Goal: Task Accomplishment & Management: Complete application form

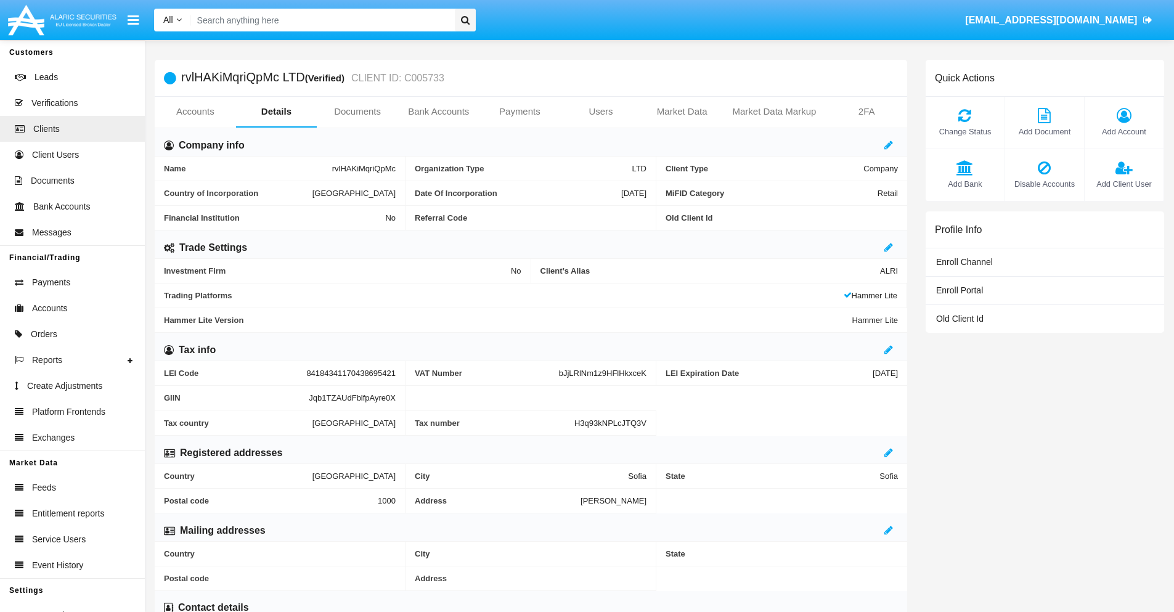
click at [1124, 131] on span "Add Account" at bounding box center [1124, 132] width 67 height 12
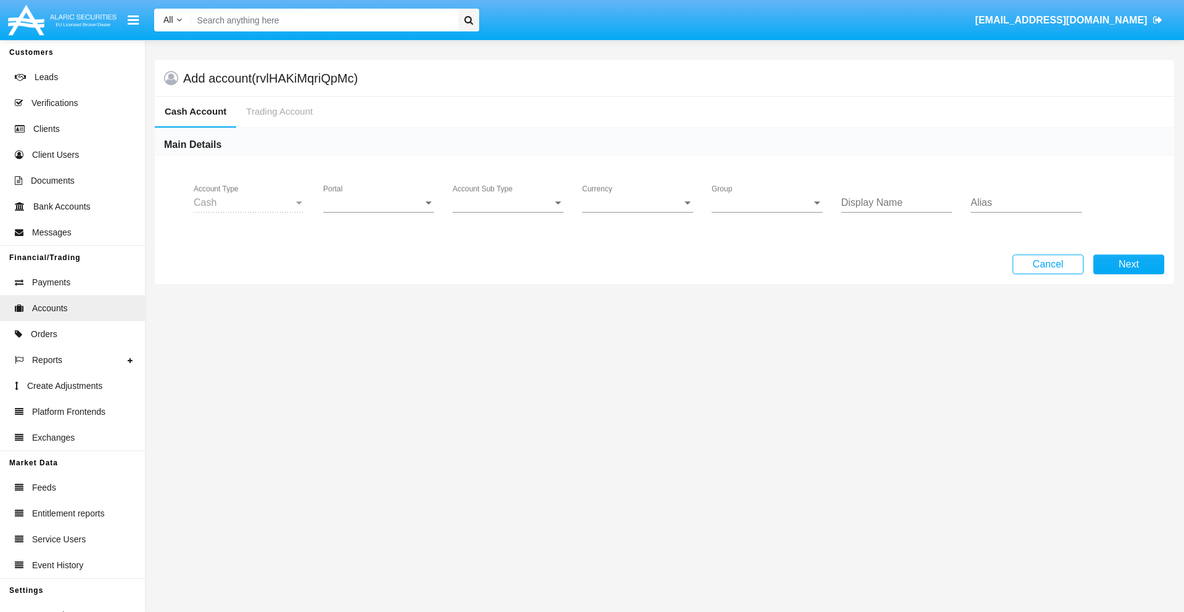
click at [378, 203] on span "Portal" at bounding box center [373, 202] width 100 height 11
click at [380, 301] on span "Alaric Pro" at bounding box center [380, 301] width 114 height 30
click at [508, 203] on span "Account Sub Type" at bounding box center [502, 202] width 100 height 11
click at [508, 212] on span "Trading Cash" at bounding box center [507, 212] width 111 height 30
click at [767, 203] on span "Group" at bounding box center [761, 202] width 100 height 11
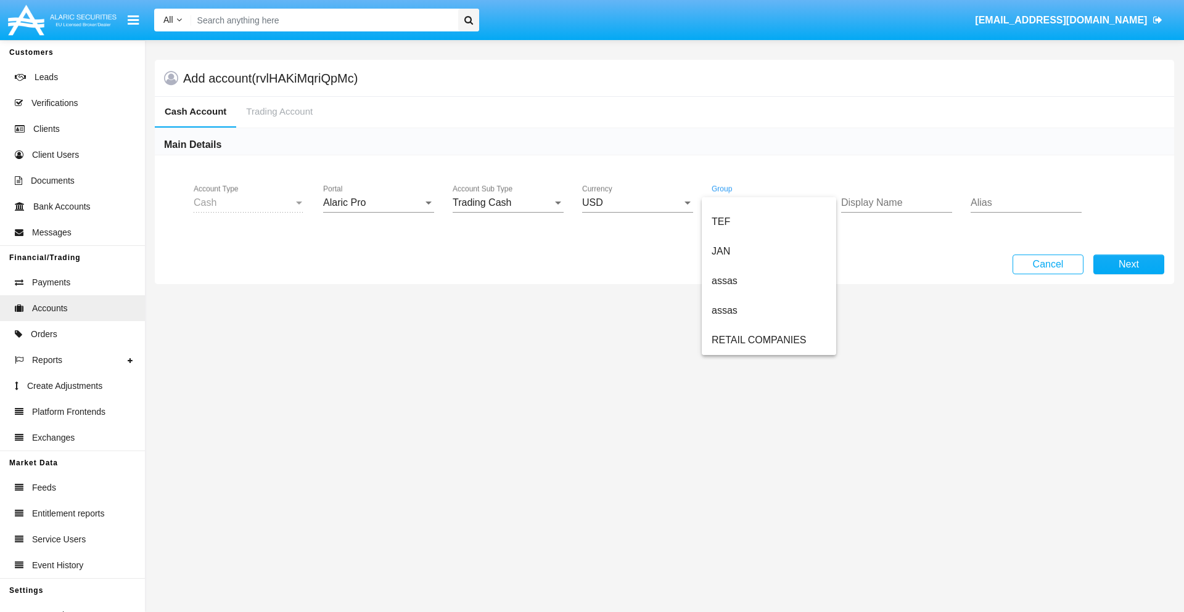
scroll to position [286, 0]
click at [768, 340] on span "ALARIC test" at bounding box center [768, 340] width 115 height 30
type input "black"
type input "azure"
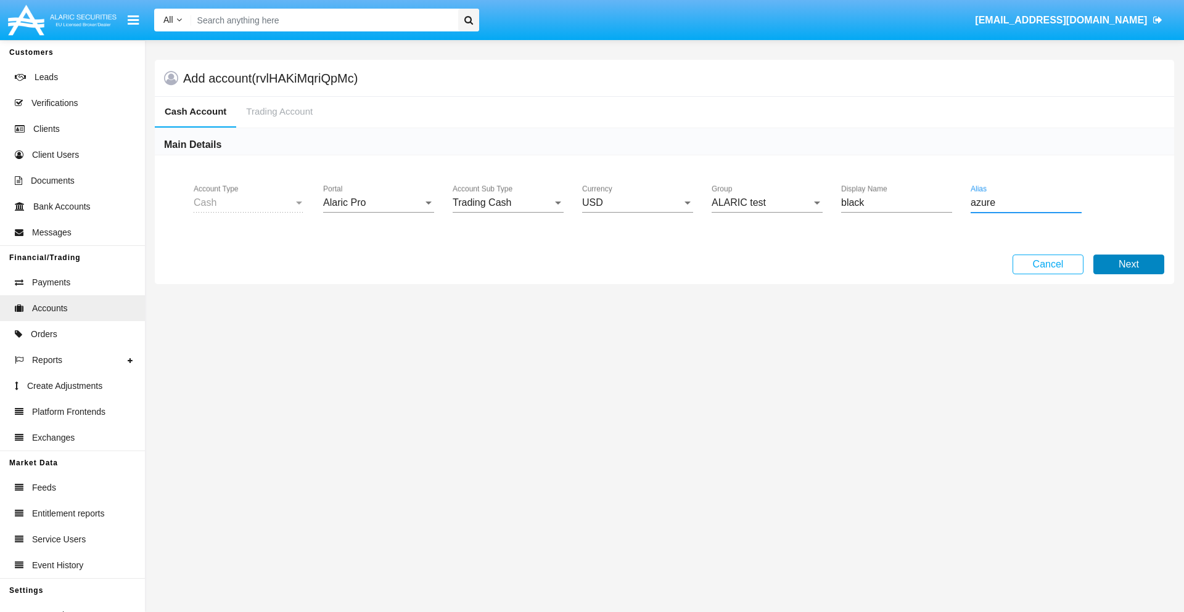
click at [1128, 264] on button "Next" at bounding box center [1128, 265] width 71 height 20
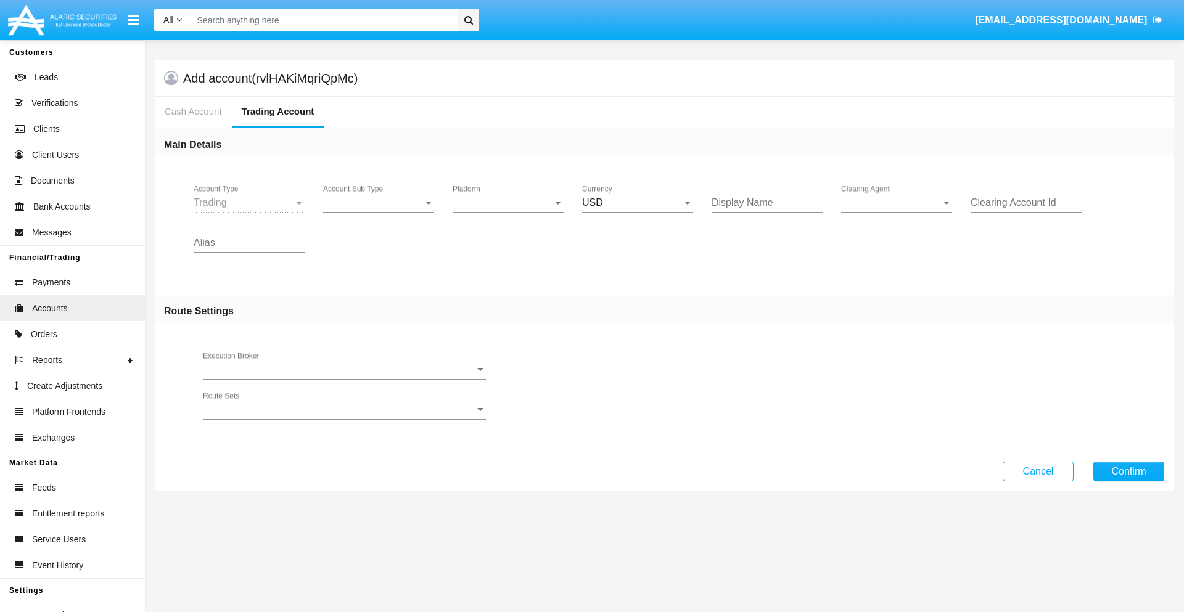
click at [378, 203] on span "Account Sub Type" at bounding box center [373, 202] width 100 height 11
click at [378, 212] on span "Trading" at bounding box center [378, 212] width 111 height 30
click at [508, 203] on span "Platform" at bounding box center [502, 202] width 100 height 11
click at [508, 212] on span "Hammer Lite" at bounding box center [507, 212] width 111 height 30
click at [896, 203] on span "Clearing Agent" at bounding box center [891, 202] width 100 height 11
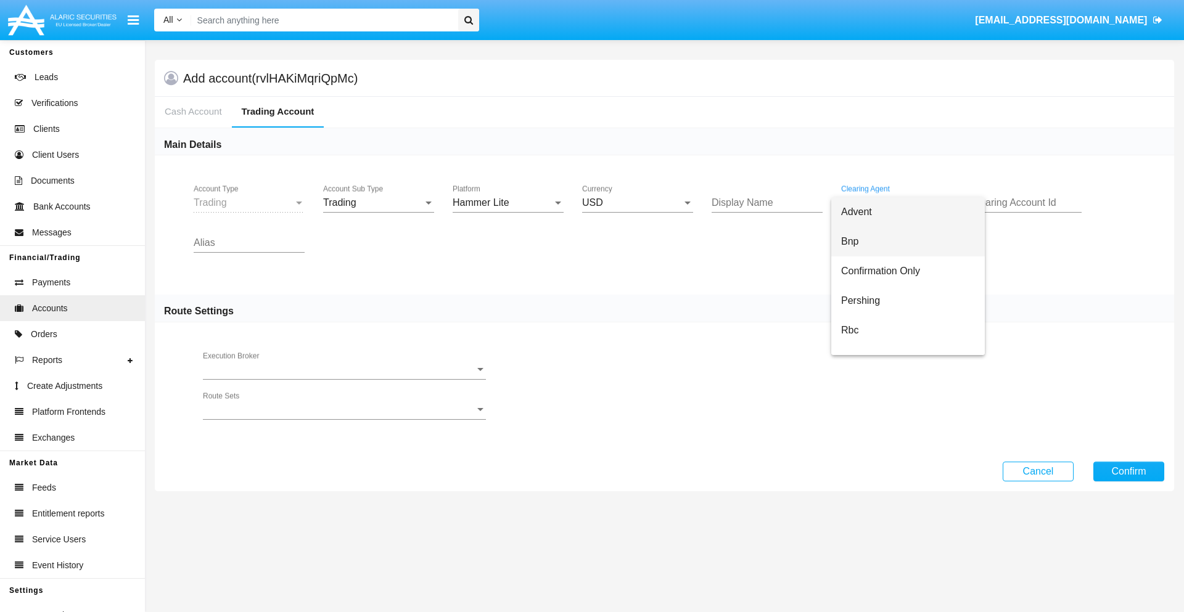
click at [907, 242] on span "Bnp" at bounding box center [908, 242] width 134 height 30
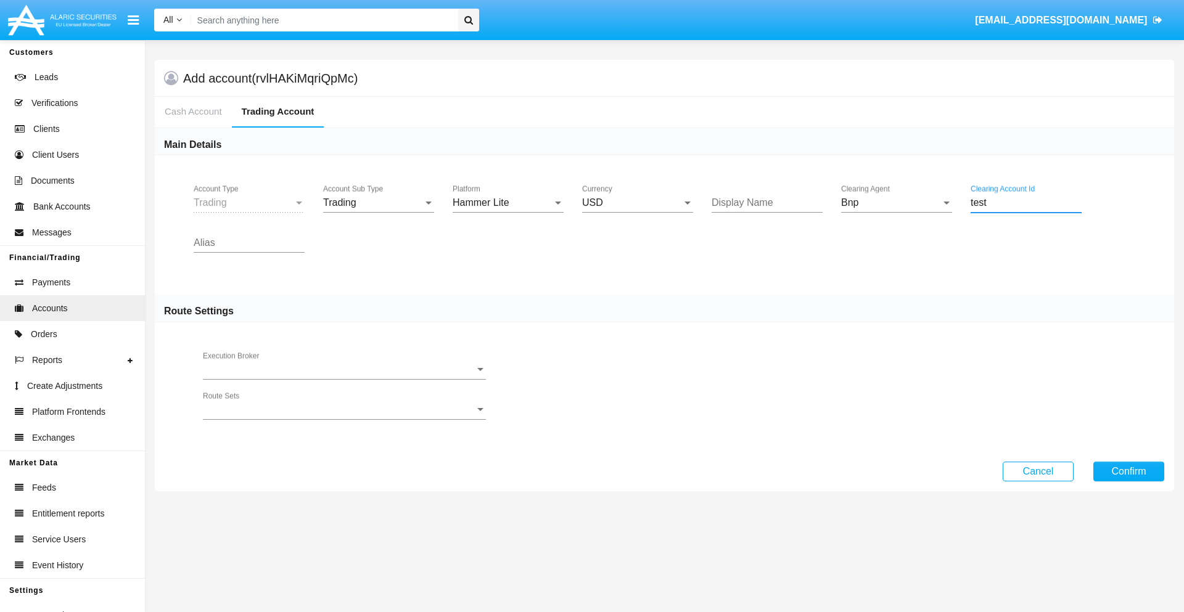
type input "test"
type input "orchid"
type input "tan"
click at [1128, 471] on button "Confirm" at bounding box center [1128, 472] width 71 height 20
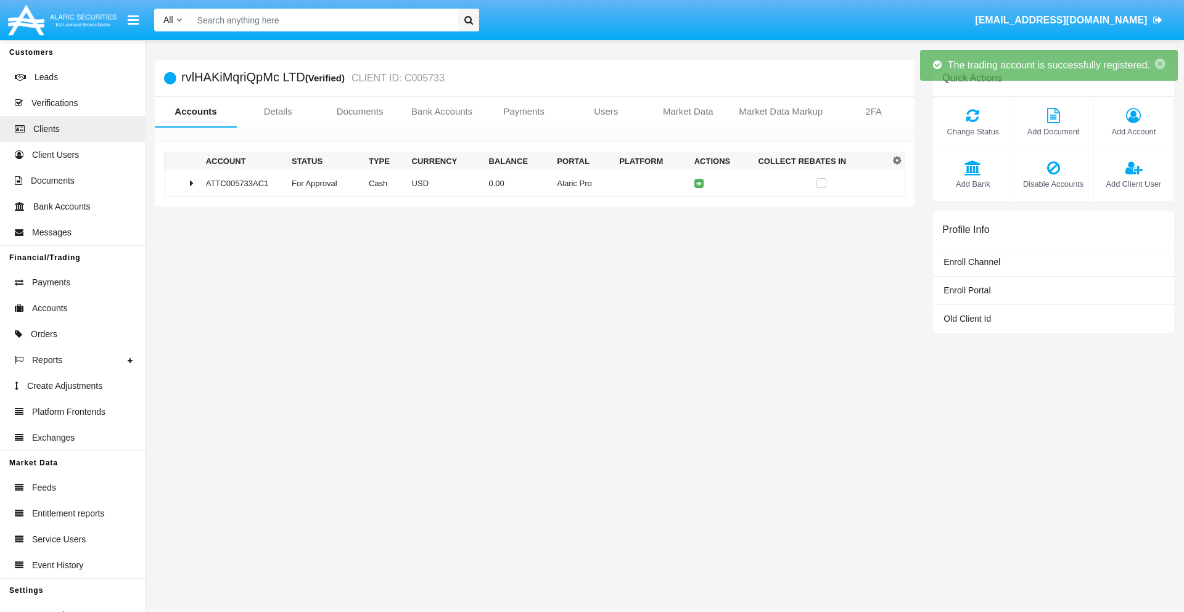
click at [529, 183] on td "0.00" at bounding box center [518, 183] width 68 height 27
click at [699, 183] on icon at bounding box center [702, 184] width 6 height 6
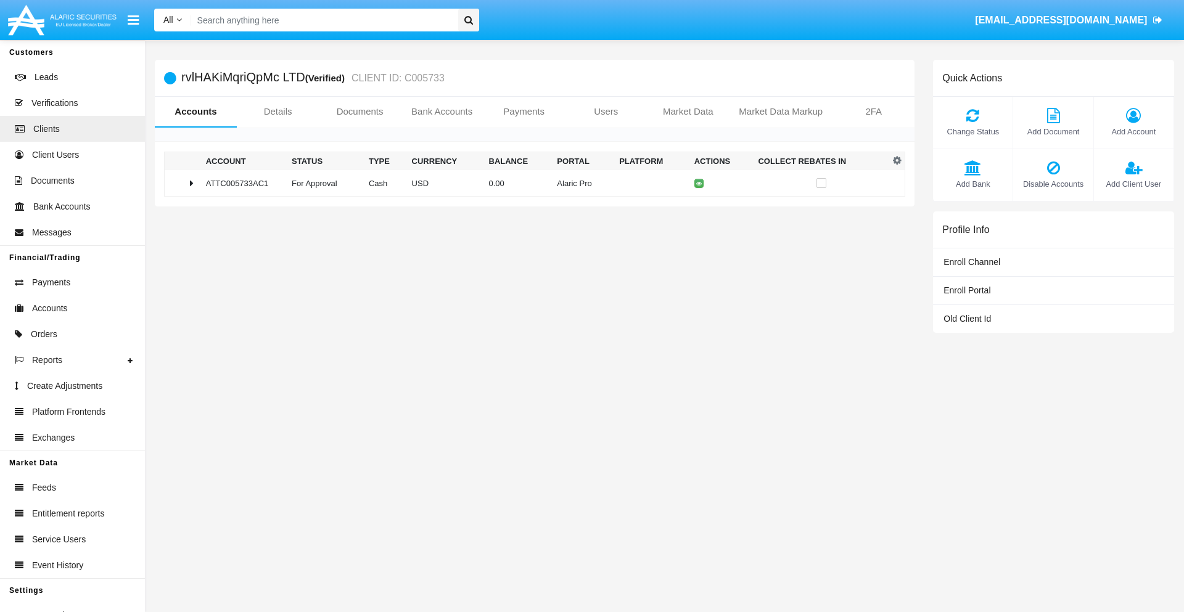
click at [529, 183] on td "0.00" at bounding box center [518, 183] width 68 height 27
click at [699, 209] on icon at bounding box center [702, 209] width 6 height 6
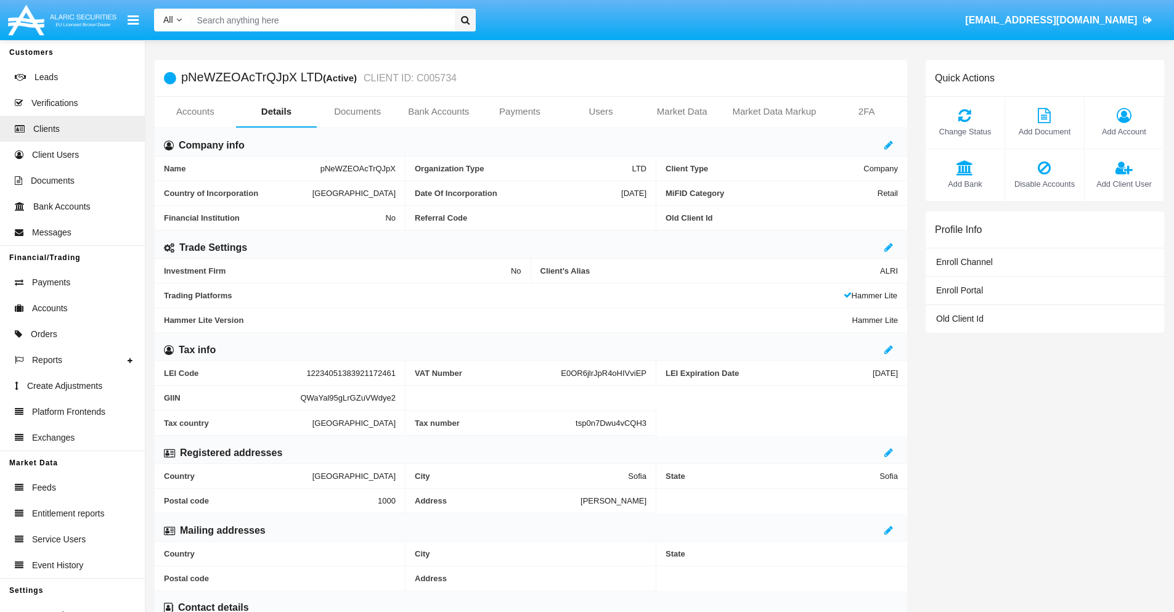
click at [195, 112] on link "Accounts" at bounding box center [195, 112] width 81 height 30
click at [1124, 131] on span "Add Account" at bounding box center [1124, 132] width 67 height 12
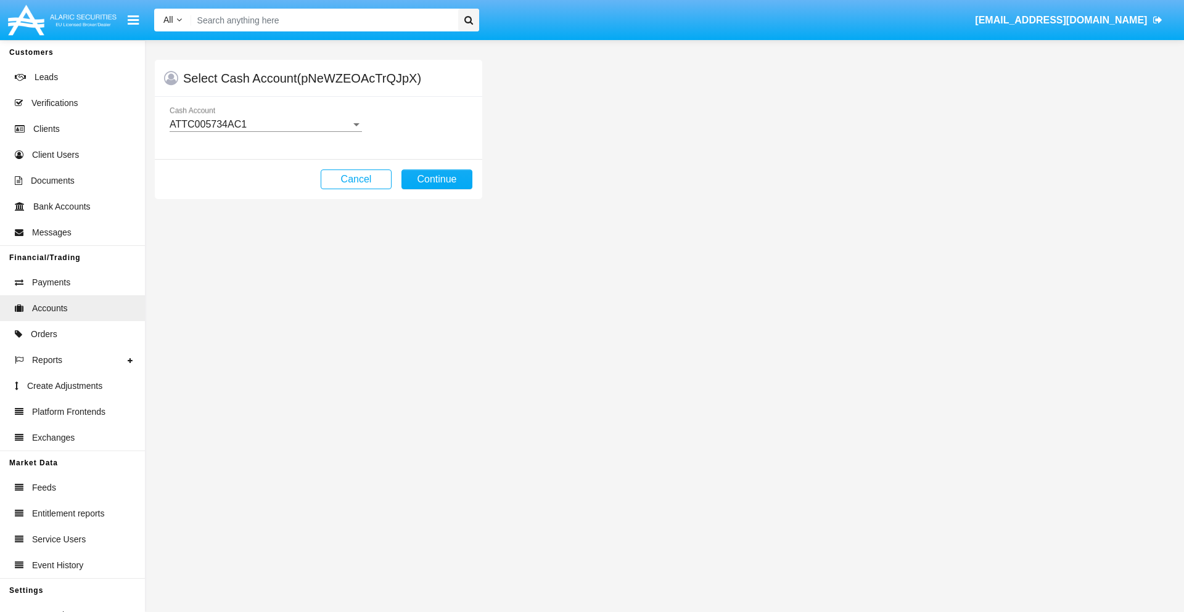
click at [265, 125] on div "ATTC005734AC1" at bounding box center [260, 124] width 181 height 11
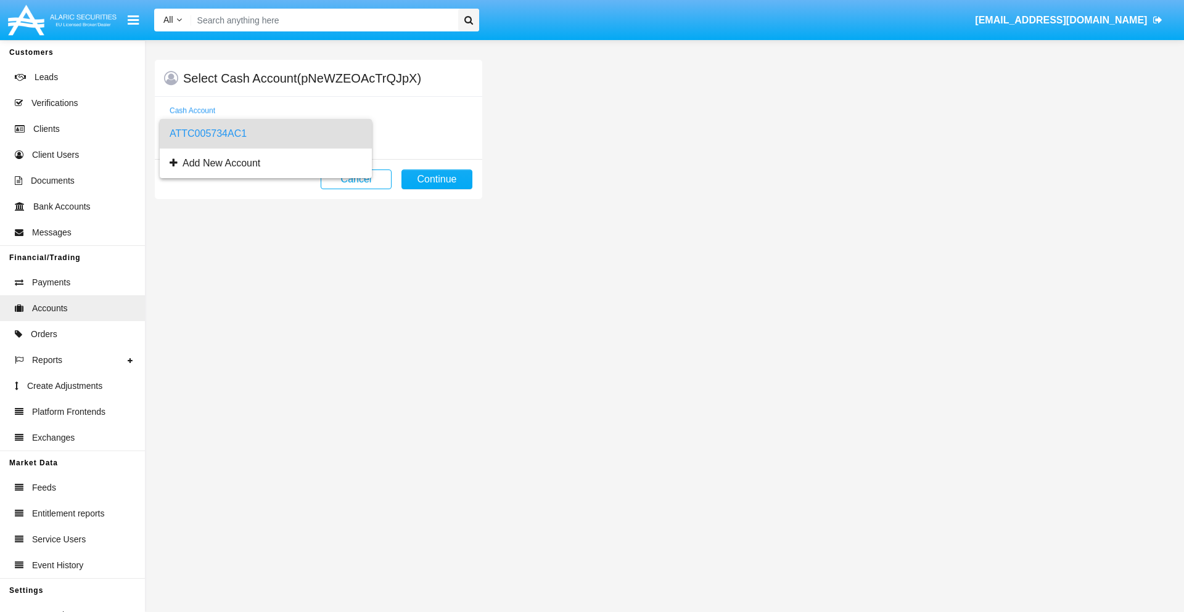
click at [265, 134] on span "ATTC005734AC1" at bounding box center [266, 134] width 192 height 30
click at [436, 179] on button "Continue" at bounding box center [436, 180] width 71 height 20
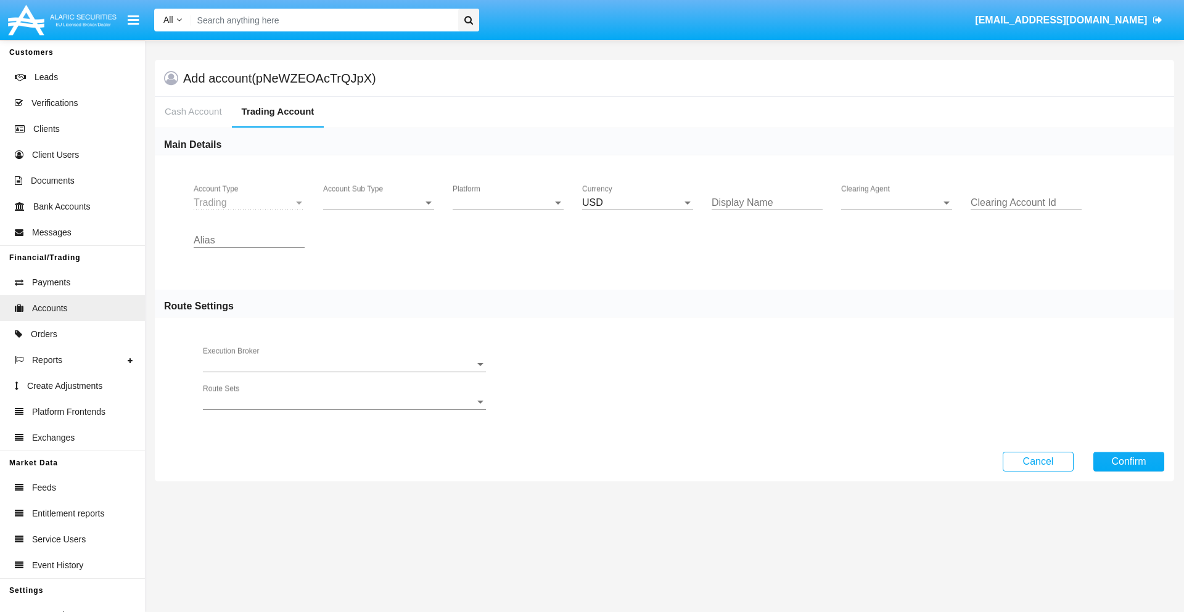
click at [378, 203] on span "Account Sub Type" at bounding box center [373, 202] width 100 height 11
click at [378, 212] on span "Trading" at bounding box center [378, 212] width 111 height 30
click at [508, 203] on span "Platform" at bounding box center [502, 202] width 100 height 11
click at [508, 212] on span "Hammer Lite" at bounding box center [507, 212] width 111 height 30
click at [896, 203] on span "Clearing Agent" at bounding box center [891, 202] width 100 height 11
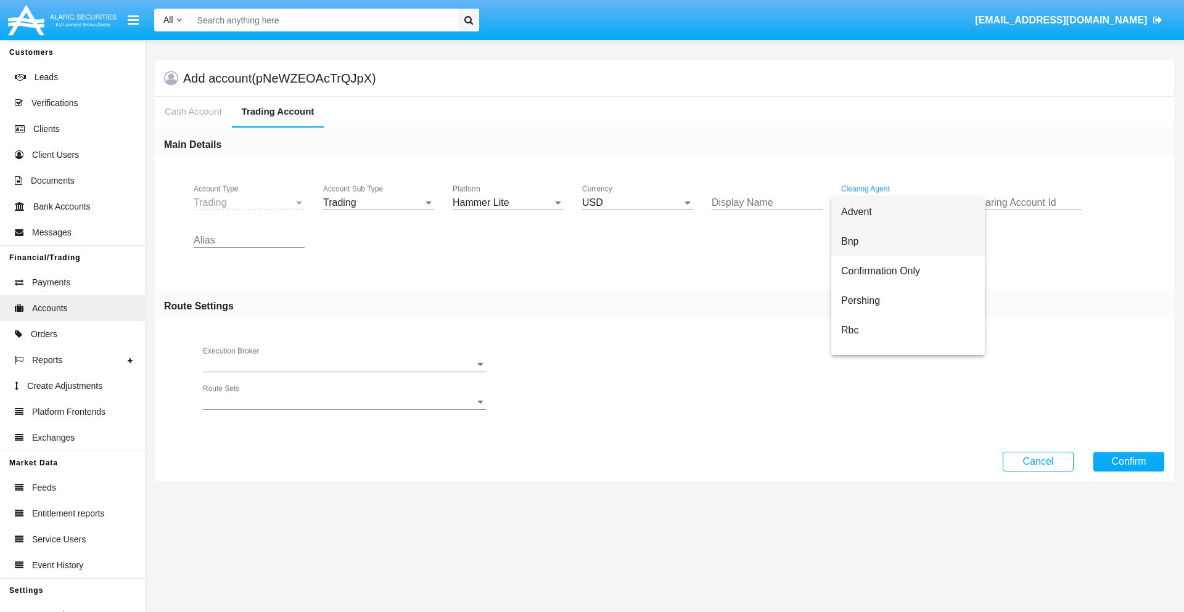
click at [907, 242] on span "Bnp" at bounding box center [908, 242] width 134 height 30
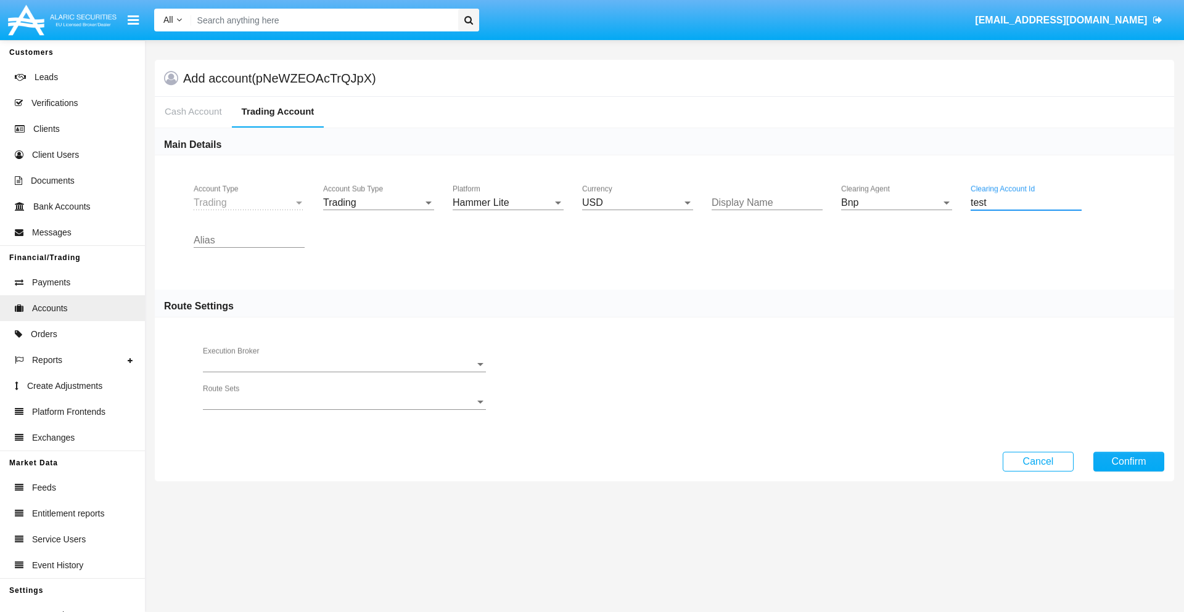
type input "test"
type input "cyan"
type input "indigo"
click at [1128, 461] on button "Confirm" at bounding box center [1128, 462] width 71 height 20
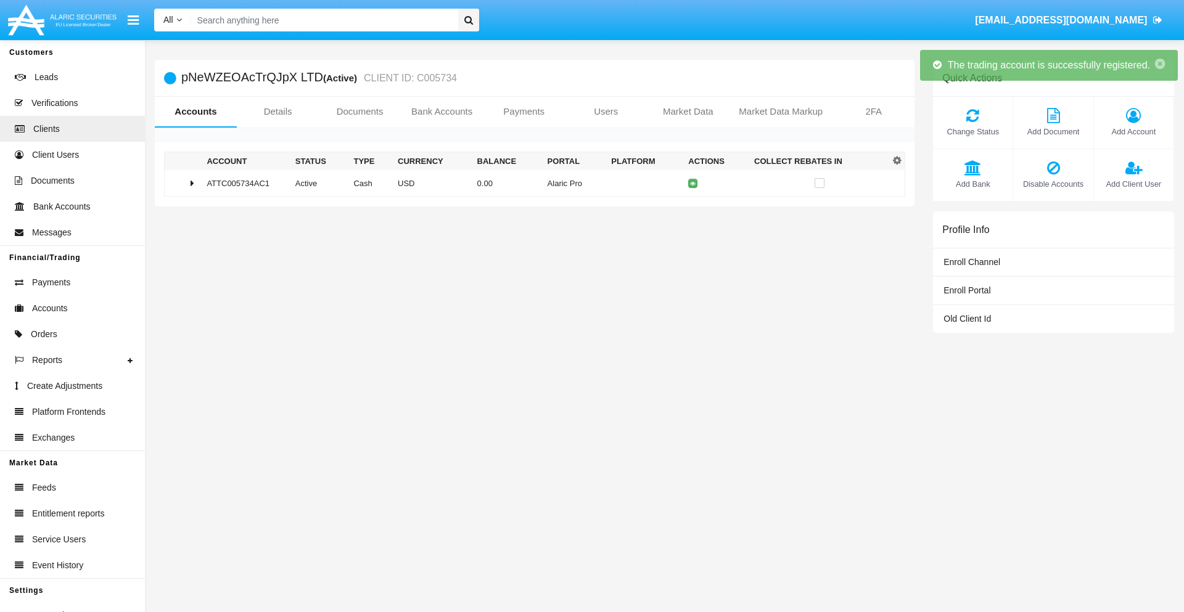
click at [529, 183] on td "0.00" at bounding box center [507, 183] width 70 height 27
